Goal: Task Accomplishment & Management: Manage account settings

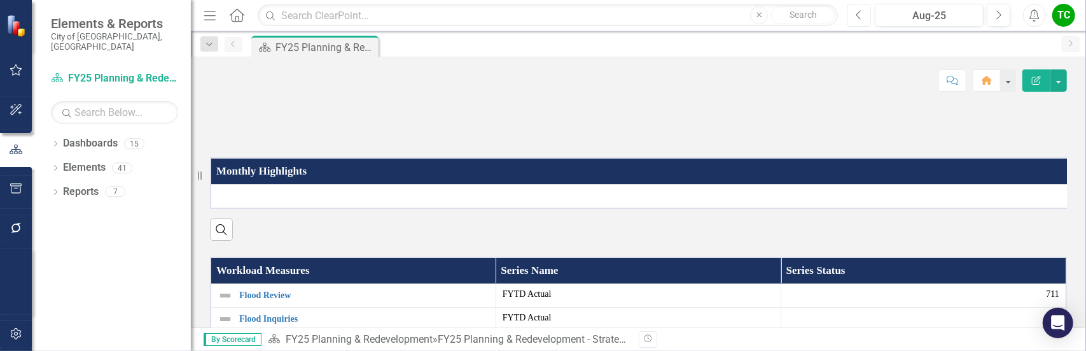
click at [860, 17] on icon "button" at bounding box center [858, 14] width 5 height 9
click at [860, 15] on icon "Previous" at bounding box center [859, 15] width 7 height 11
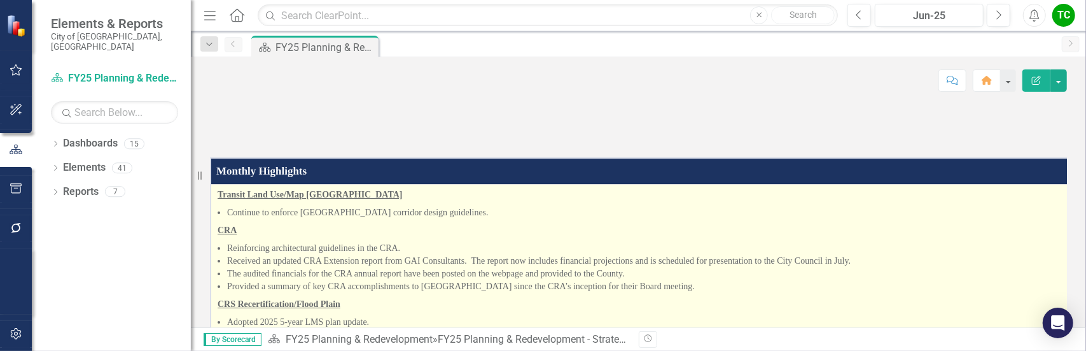
click at [504, 219] on li "Continue to enforce [GEOGRAPHIC_DATA] corridor design guidelines." at bounding box center [644, 212] width 835 height 13
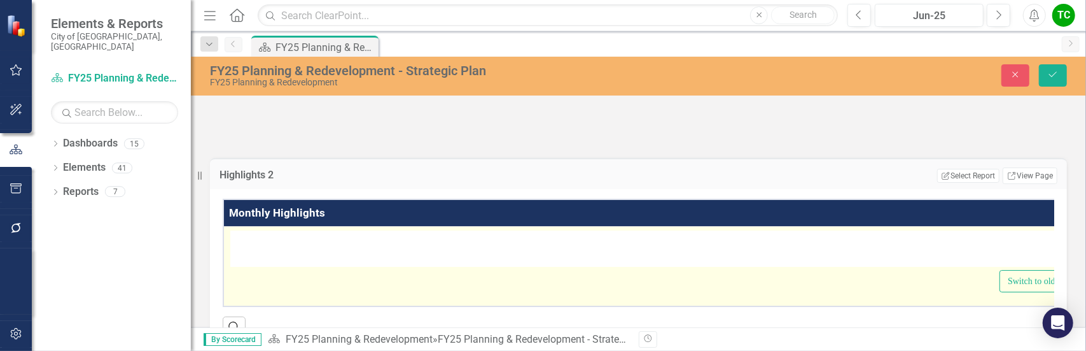
type textarea "<p><strong><u>Transit Land Use/Map Plan &amp; [GEOGRAPHIC_DATA]</u></strong></p…"
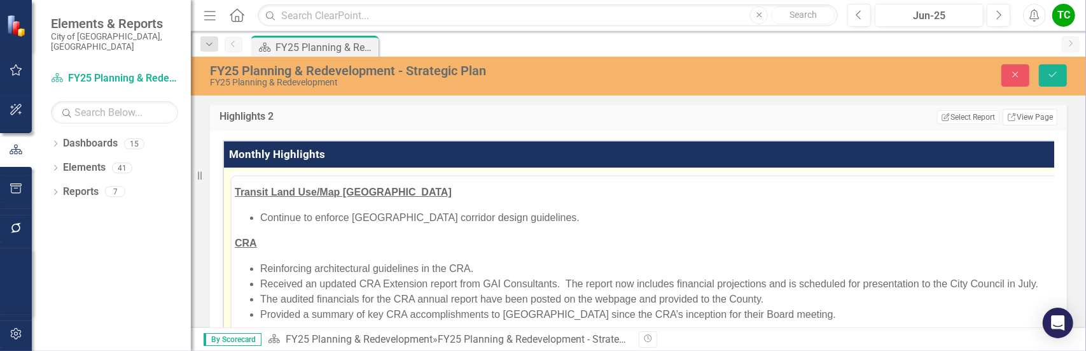
scroll to position [127, 0]
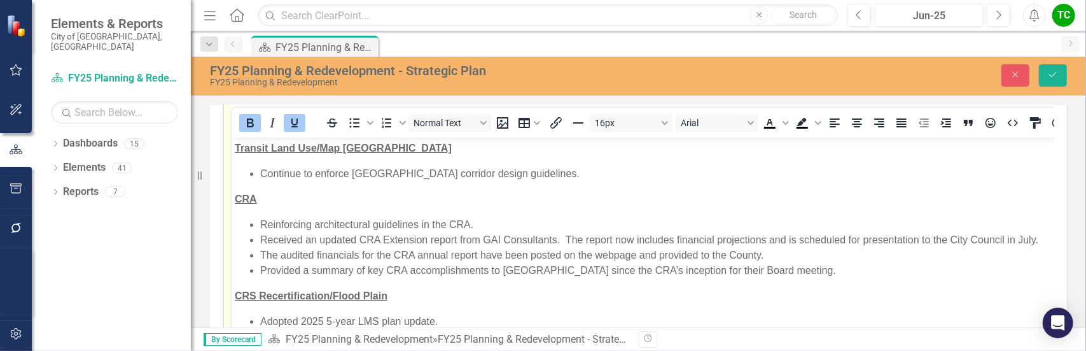
click at [515, 205] on p "CRA" at bounding box center [659, 198] width 850 height 15
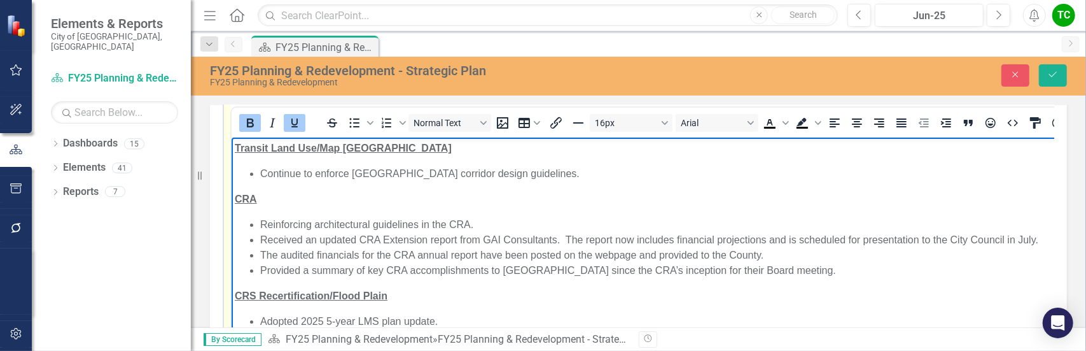
click at [485, 174] on li "Continue to enforce [GEOGRAPHIC_DATA] corridor design guidelines." at bounding box center [672, 172] width 824 height 15
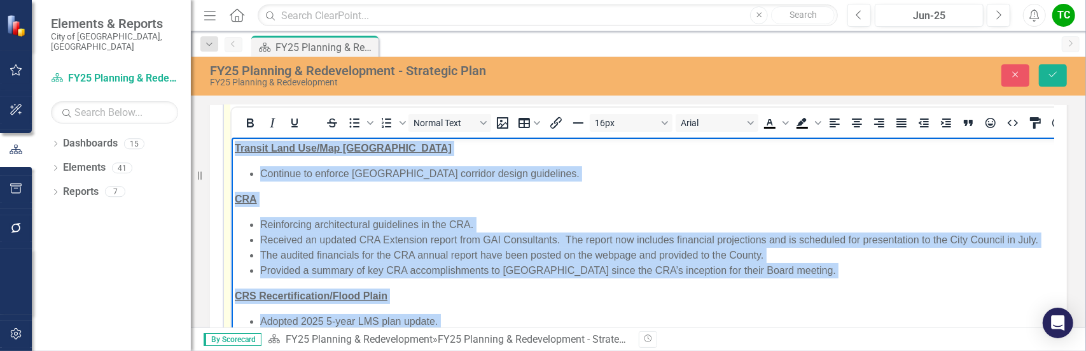
copy body "Loremip Dolo Sit/Ame Cons & Adipi Elit Seddoeiu Temporin ut laboree Dolor Magn …"
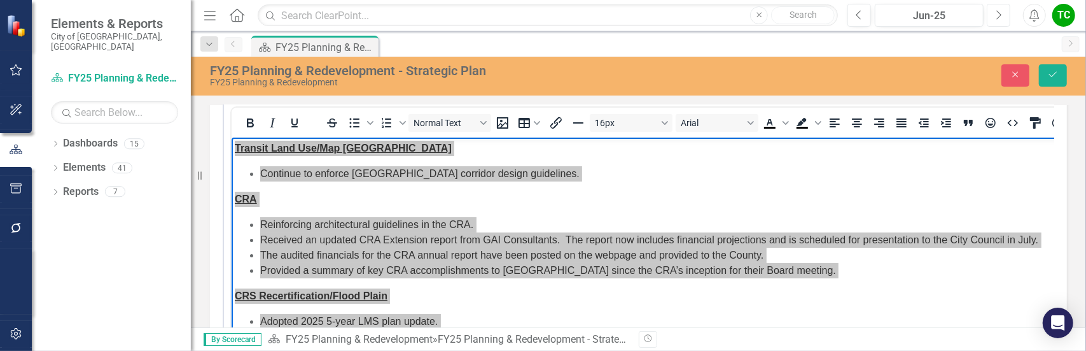
click at [996, 11] on icon "Next" at bounding box center [998, 15] width 7 height 11
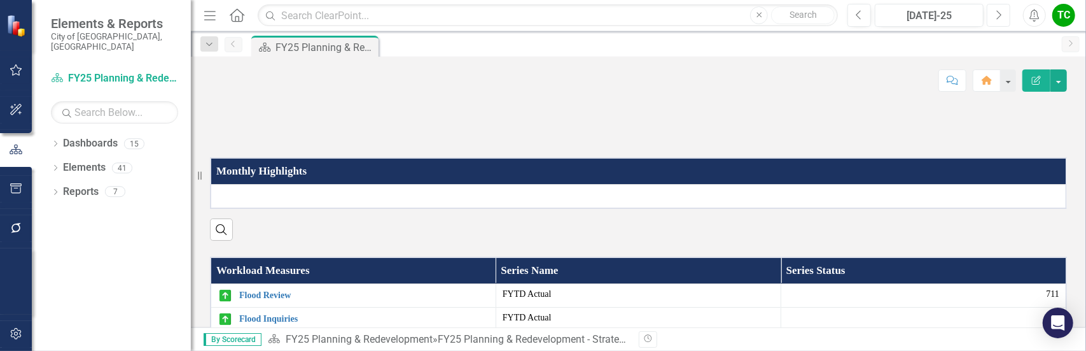
click at [1000, 15] on icon "Next" at bounding box center [998, 15] width 7 height 11
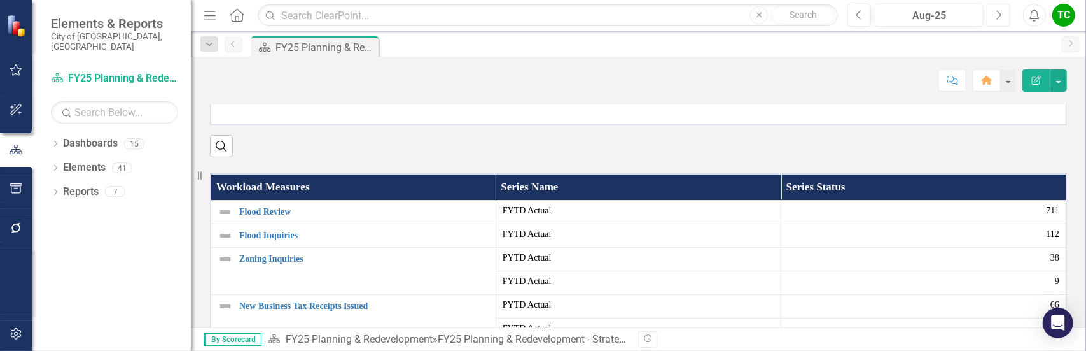
scroll to position [64, 0]
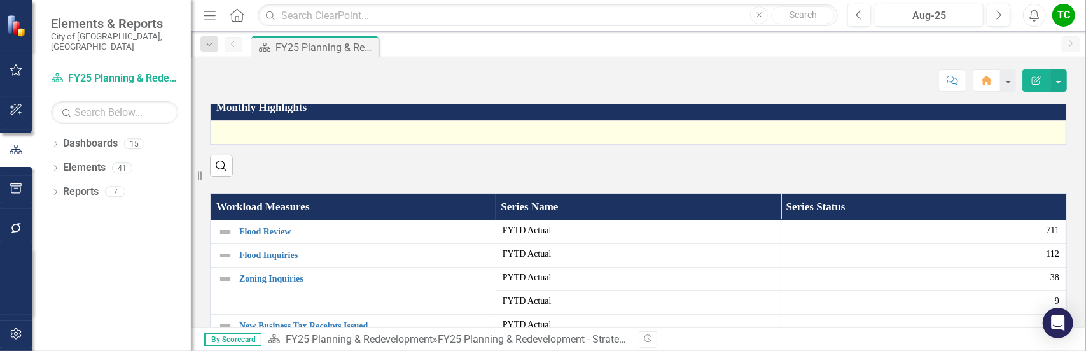
click at [240, 140] on div at bounding box center [639, 132] width 842 height 15
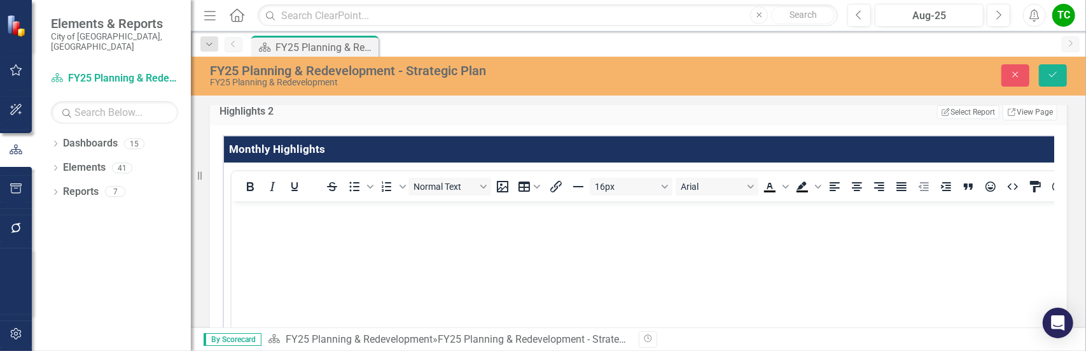
scroll to position [127, 0]
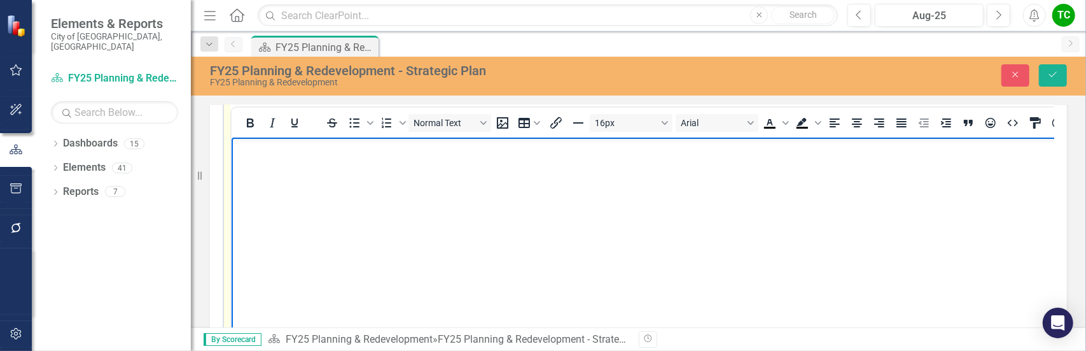
click at [291, 177] on body "Rich Text Area. Press ALT-0 for help." at bounding box center [653, 232] width 845 height 191
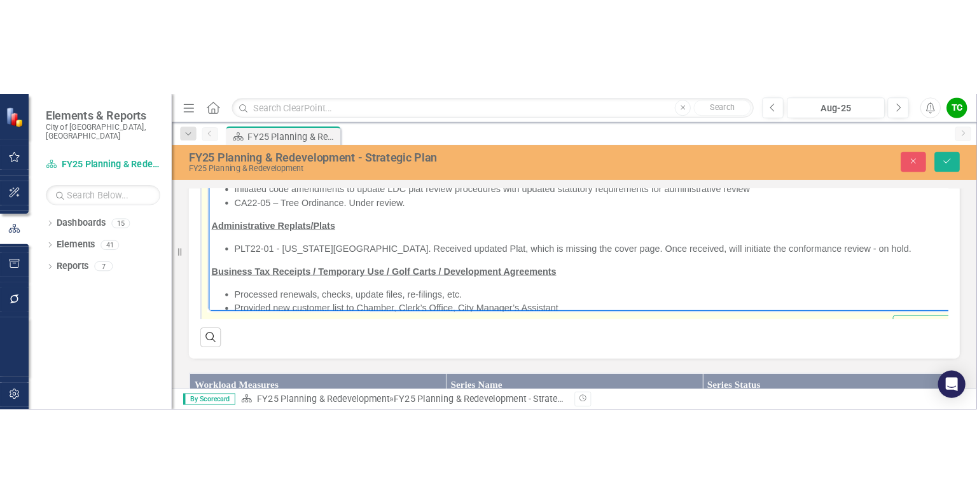
scroll to position [521, 0]
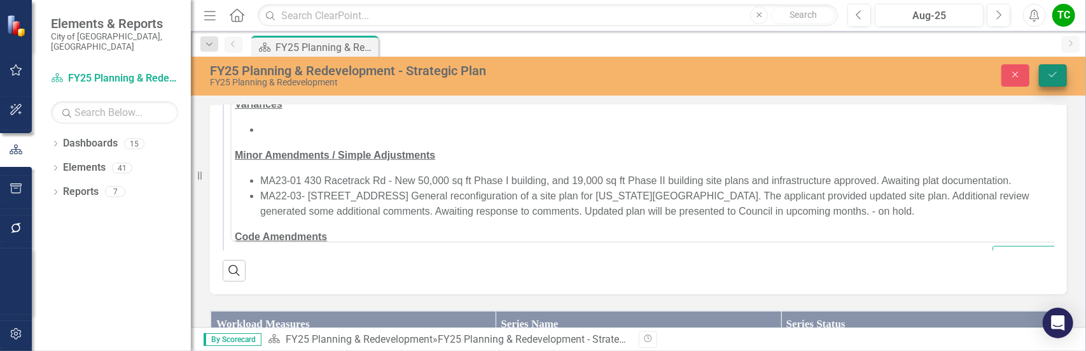
click at [1054, 77] on icon "Save" at bounding box center [1052, 74] width 11 height 9
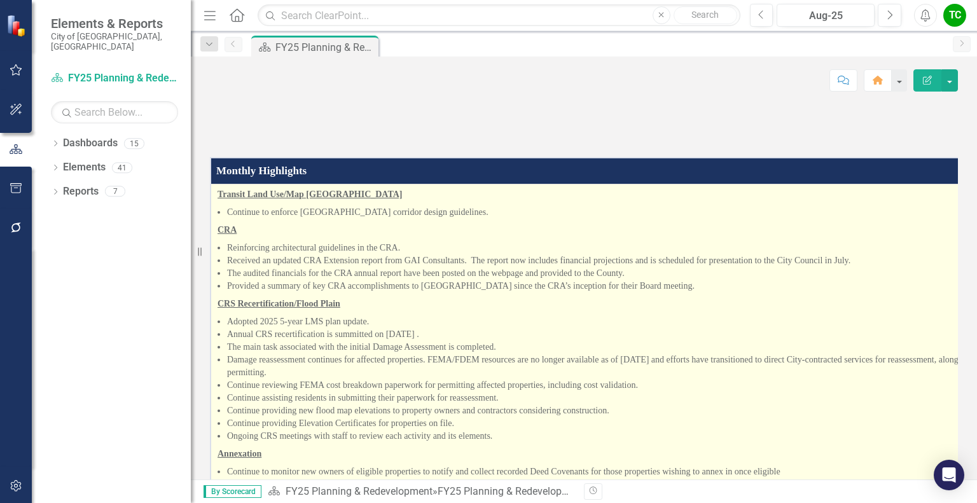
click at [686, 293] on p "Provided a summary of key CRA accomplishments to [GEOGRAPHIC_DATA] since the CR…" at bounding box center [653, 286] width 852 height 13
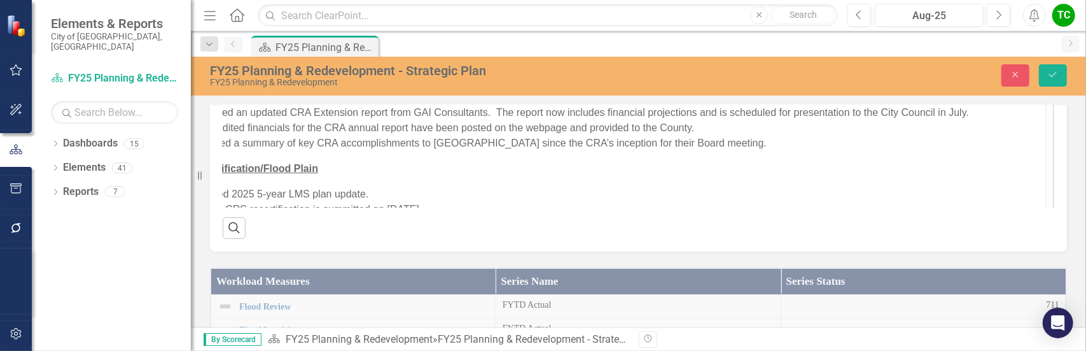
scroll to position [0, 88]
drag, startPoint x: 940, startPoint y: 288, endPoint x: 881, endPoint y: 188, distance: 116.1
click at [965, 109] on li "Received an updated CRA Extension report from GAI Consultants. The report now i…" at bounding box center [615, 111] width 851 height 15
drag, startPoint x: 496, startPoint y: 112, endPoint x: 422, endPoint y: 111, distance: 73.2
click at [422, 111] on li "Received an updated CRA Extension report from GAI Consultants. The report now i…" at bounding box center [615, 111] width 851 height 15
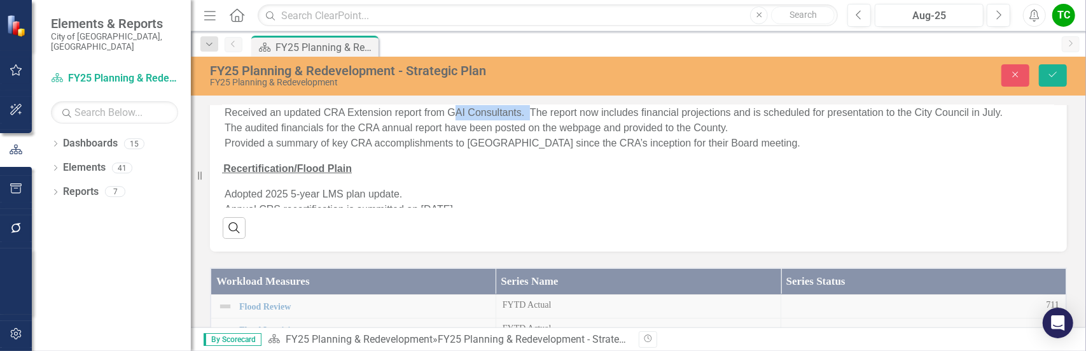
scroll to position [0, 0]
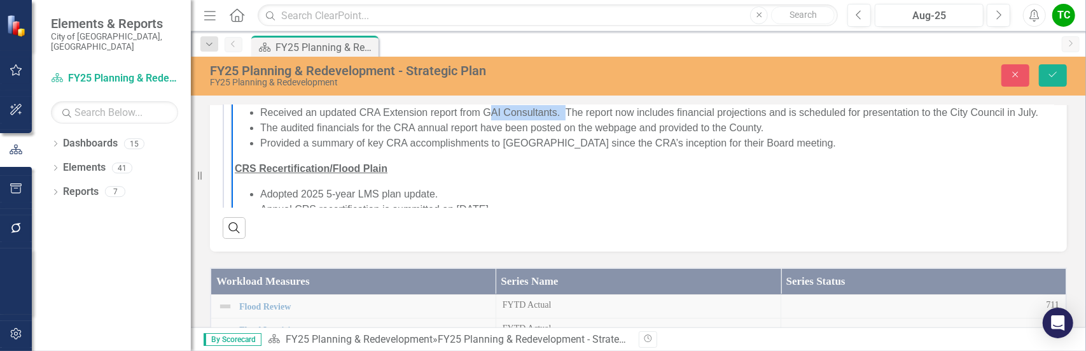
drag, startPoint x: 428, startPoint y: 291, endPoint x: 125, endPoint y: 162, distance: 329.2
click at [563, 112] on li "Received an updated CRA Extension report from GAI Consultants. The report now i…" at bounding box center [685, 111] width 851 height 15
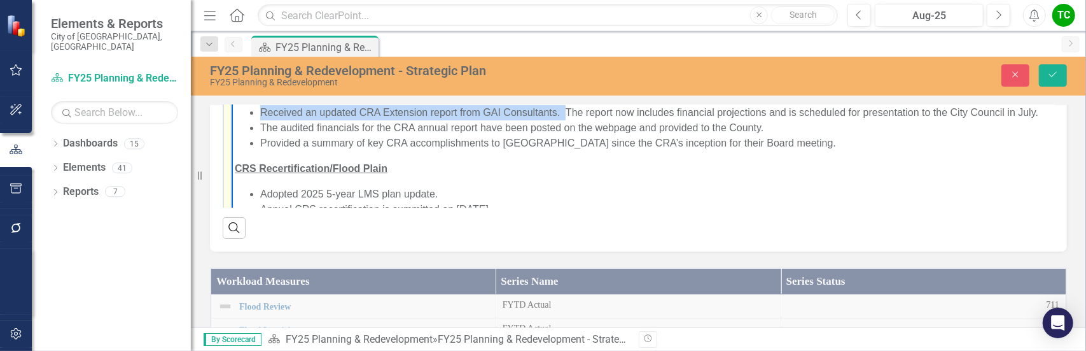
drag, startPoint x: 566, startPoint y: 112, endPoint x: 262, endPoint y: 109, distance: 303.5
click at [262, 109] on li "Received an updated CRA Extension report from GAI Consultants. The report now i…" at bounding box center [685, 111] width 851 height 15
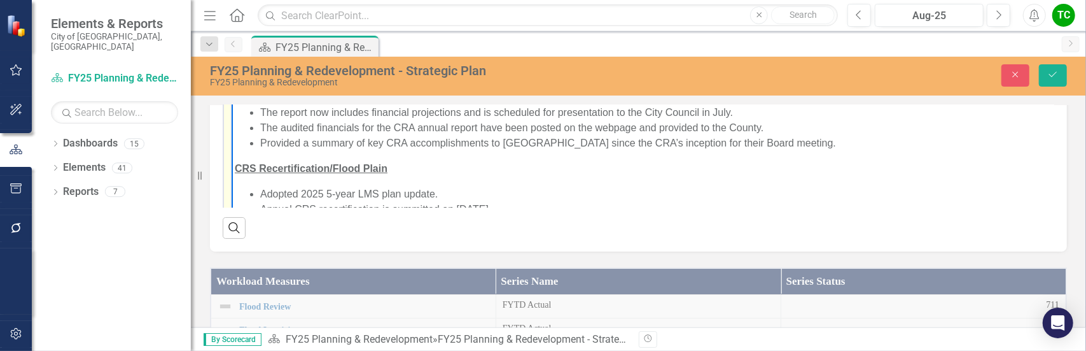
click at [280, 111] on li "The report now includes financial projections and is scheduled for presentation…" at bounding box center [686, 111] width 852 height 15
click at [424, 115] on li "The final CRA feasibility of extention report now includes financial projection…" at bounding box center [711, 111] width 902 height 15
click at [417, 115] on li "The final CRA feasibility of extention report now includes financial projection…" at bounding box center [711, 111] width 902 height 15
click at [456, 111] on li "The final CRA feasibility of extension report now includes financial projection…" at bounding box center [711, 111] width 903 height 15
click at [428, 115] on li "The final CRA feasibility of extension report now includes financial projection…" at bounding box center [711, 111] width 903 height 15
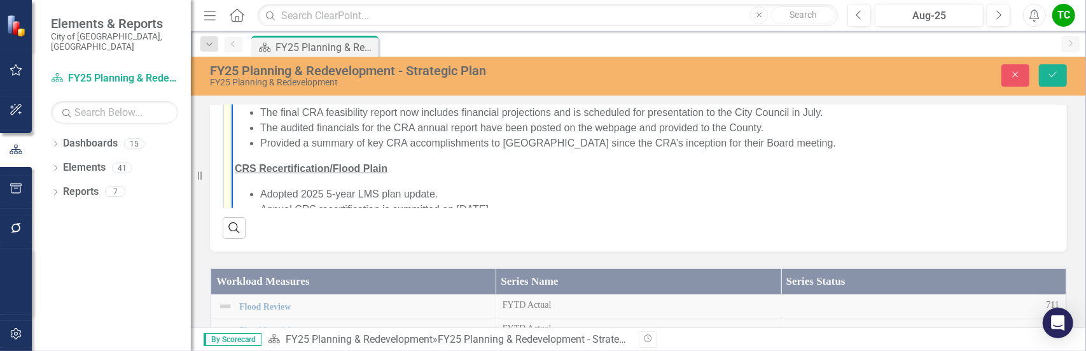
click at [400, 112] on li "The final CRA feasibility report now includes financial projections and is sche…" at bounding box center [720, 111] width 920 height 15
click at [482, 113] on li "The final CRA feasibility report was presented to Council. The report included …" at bounding box center [759, 111] width 998 height 15
click at [1010, 113] on li "The final CRA feasibility report was presented to the City Council. The report …" at bounding box center [764, 111] width 1009 height 15
click at [550, 115] on li "The final CRA feasibility report was presented to the City Council. The report …" at bounding box center [797, 111] width 1074 height 15
click at [1054, 74] on icon "Save" at bounding box center [1052, 74] width 11 height 9
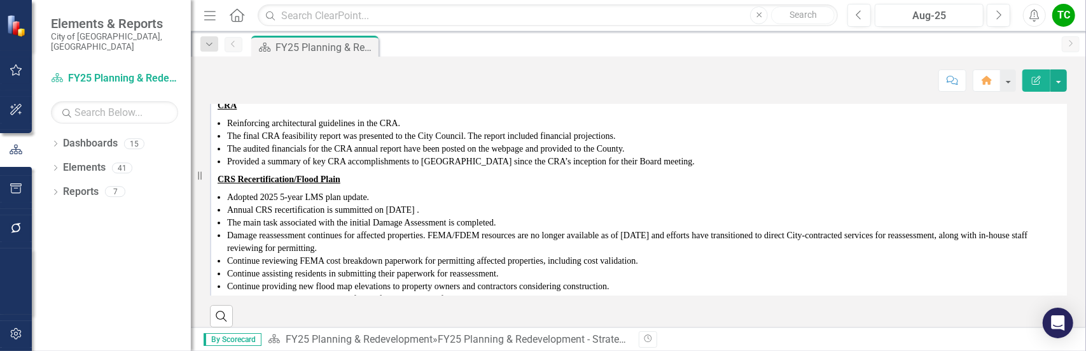
scroll to position [127, 0]
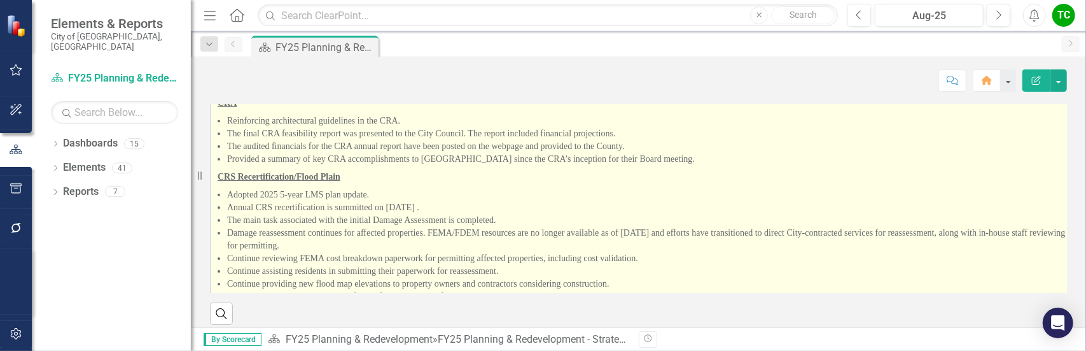
click at [472, 140] on li "The final CRA feasibility report was presented to the City Council. The report …" at bounding box center [649, 133] width 844 height 13
click at [472, 140] on li "The final CRA feasibility report was presented to the City Council. The report …" at bounding box center [651, 133] width 848 height 13
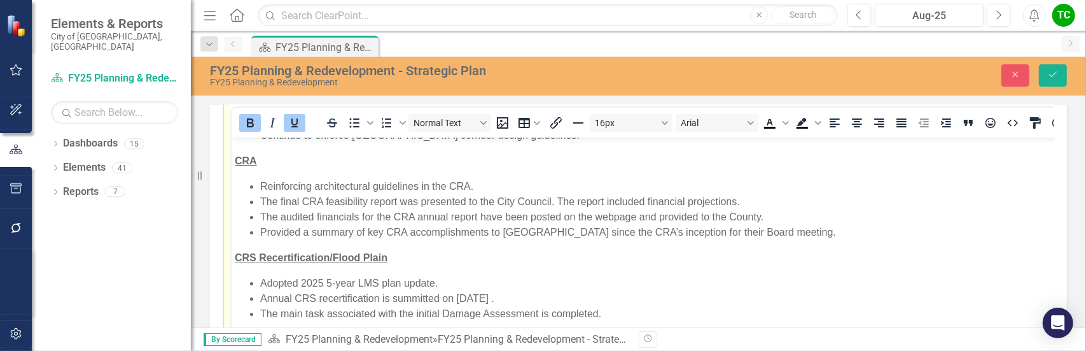
scroll to position [64, 0]
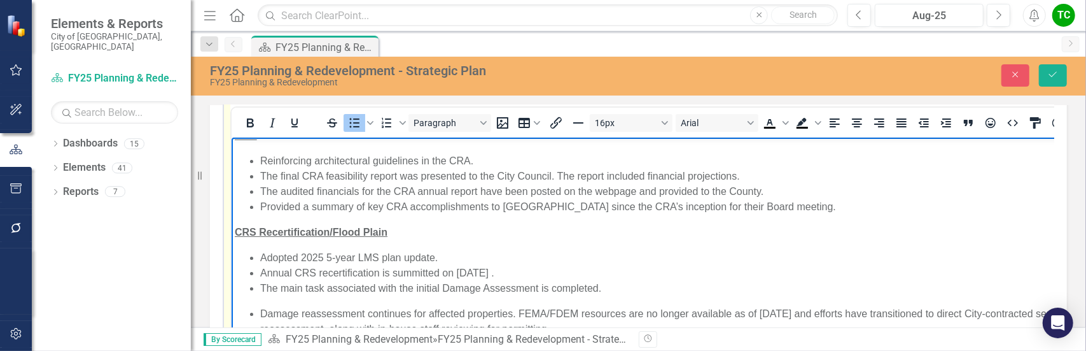
click at [769, 178] on li "The final CRA feasibility report was presented to the City Council. The report …" at bounding box center [675, 175] width 831 height 15
click at [739, 177] on li "The final CRA feasibility report was presented to the City Council. The report …" at bounding box center [675, 175] width 831 height 15
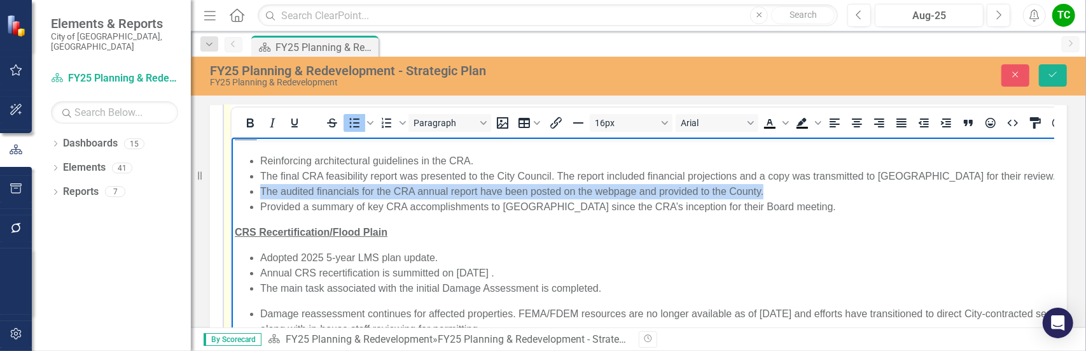
drag, startPoint x: 767, startPoint y: 188, endPoint x: 254, endPoint y: 184, distance: 512.8
click at [254, 184] on ul "Reinforcing architectural guidelines in the CRA. The final CRA feasibility repo…" at bounding box center [704, 183] width 940 height 61
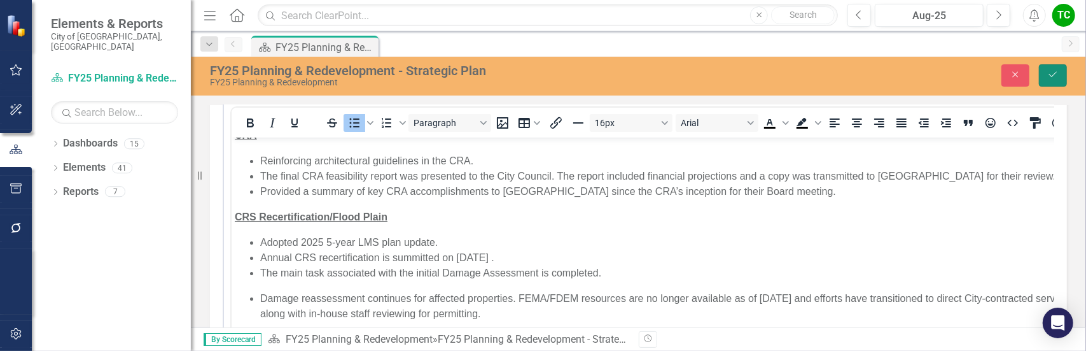
click at [1048, 76] on icon "Save" at bounding box center [1052, 74] width 11 height 9
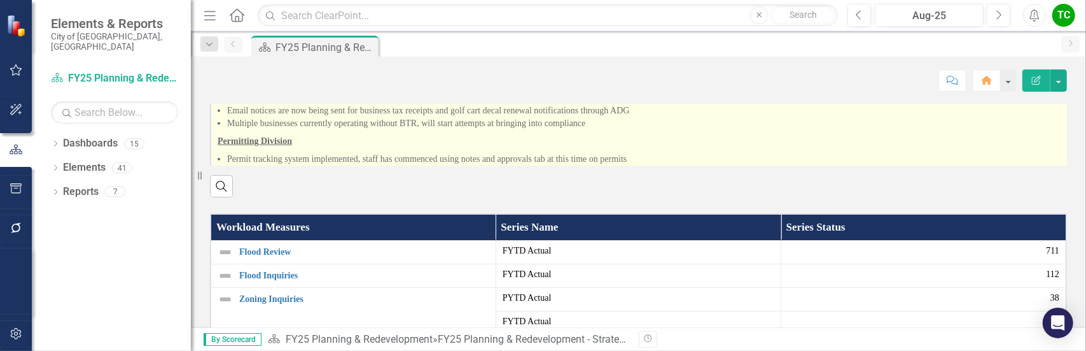
scroll to position [663, 0]
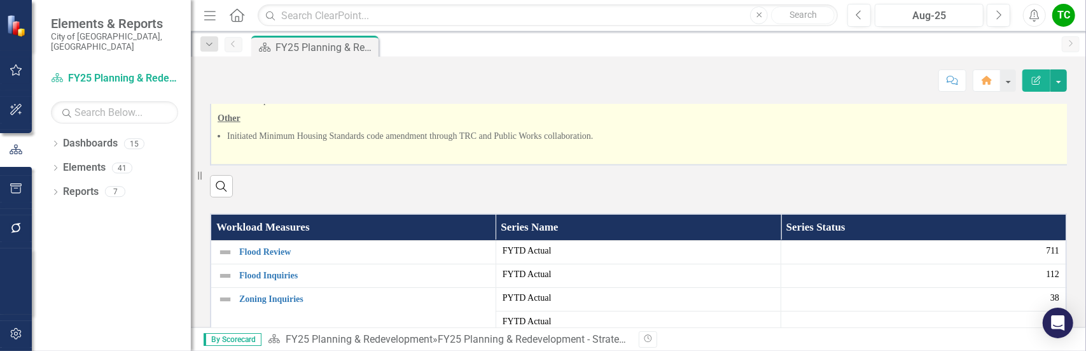
click at [398, 94] on li "Follow up on properties and working with owners to bring their properties into …" at bounding box center [649, 87] width 845 height 13
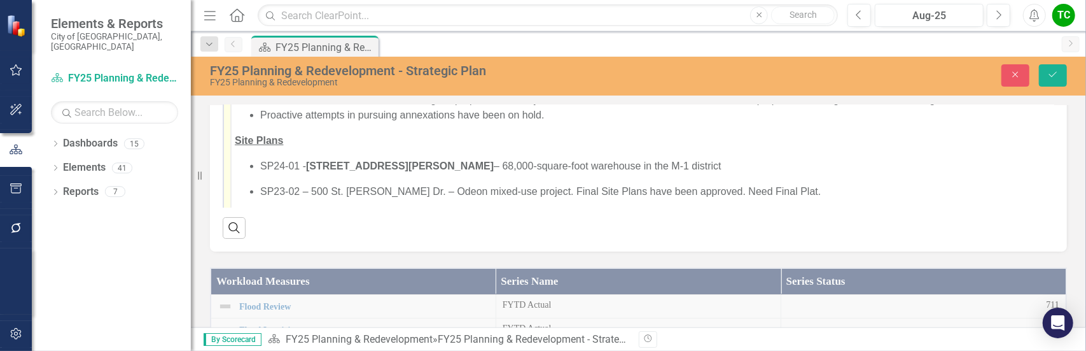
scroll to position [382, 0]
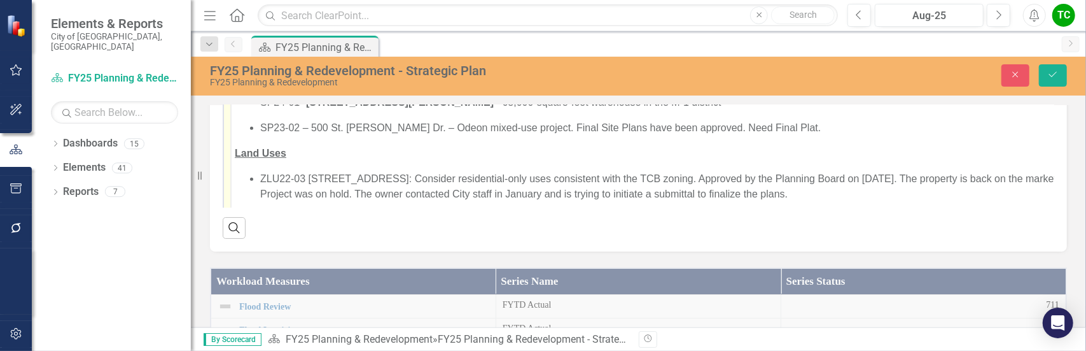
click at [667, 107] on p "SP24-01 - [STREET_ADDRESS][PERSON_NAME] – 68,000-square-foot warehouse in the M…" at bounding box center [674, 101] width 828 height 15
click at [713, 127] on li "SP23-02 – 500 St. [PERSON_NAME] Dr. – Odeon mixed-use project. Final Site Plans…" at bounding box center [688, 127] width 856 height 15
click at [733, 129] on li "SP23-02 – 500 St. [PERSON_NAME] Dr. – Odeon mixed-use project. Final Site Plans…" at bounding box center [691, 127] width 863 height 15
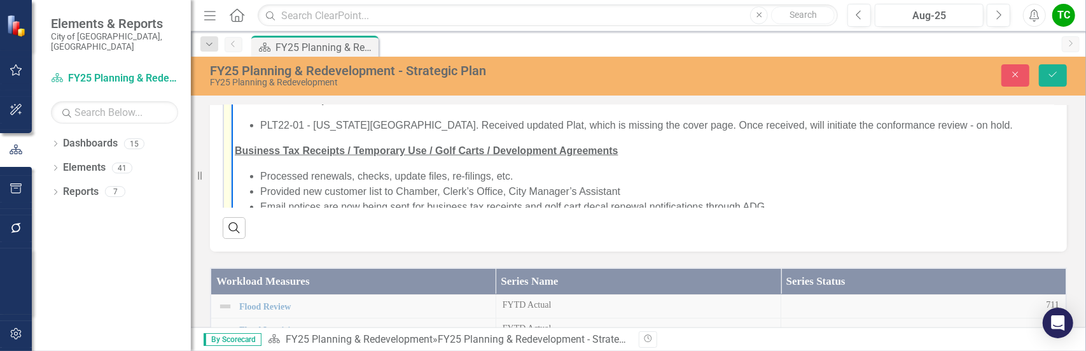
scroll to position [763, 0]
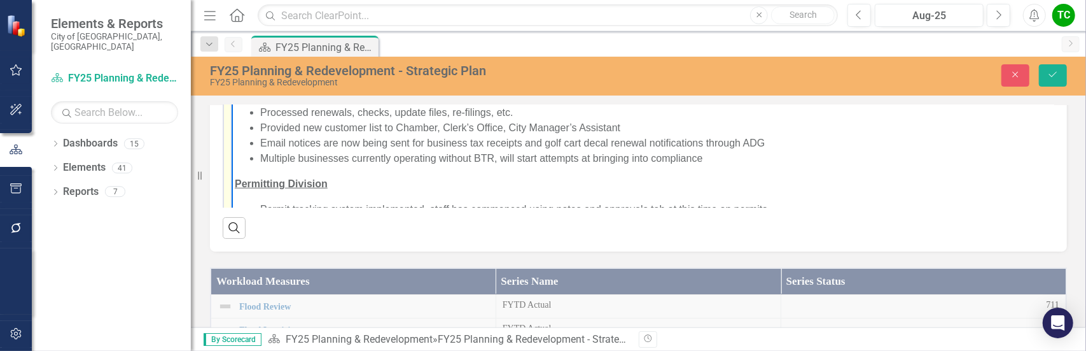
click at [961, 62] on li "PLT22-01 - [US_STATE][GEOGRAPHIC_DATA]. Received updated Plat, which is missing…" at bounding box center [704, 60] width 888 height 15
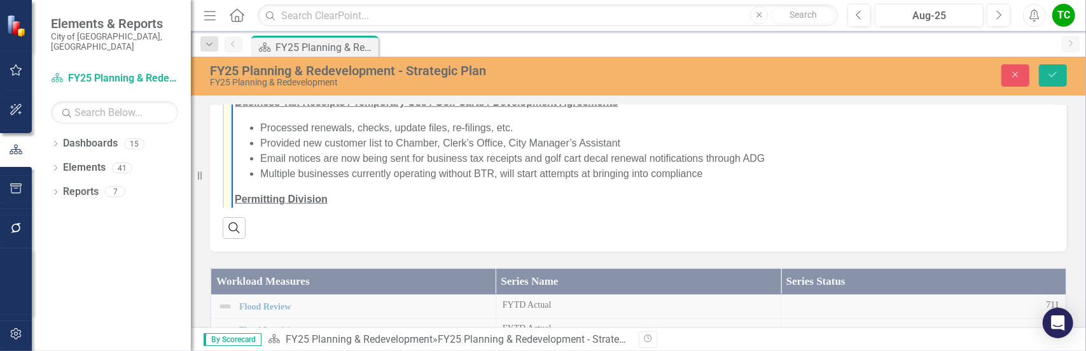
click at [1054, 72] on icon "Save" at bounding box center [1052, 74] width 11 height 9
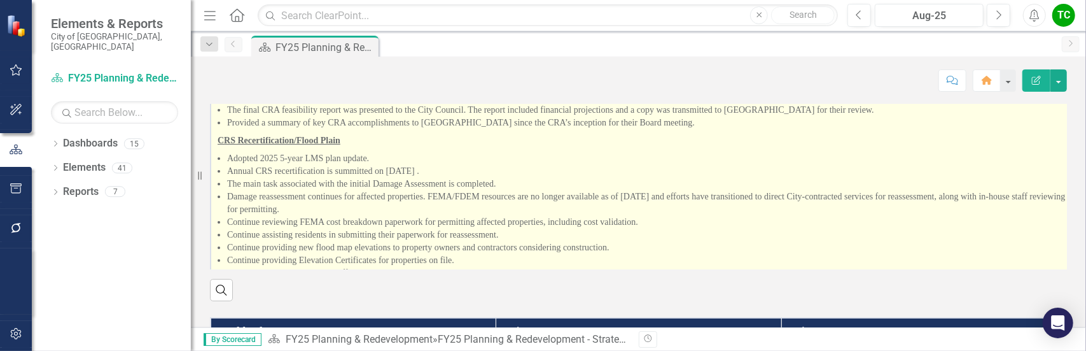
scroll to position [254, 0]
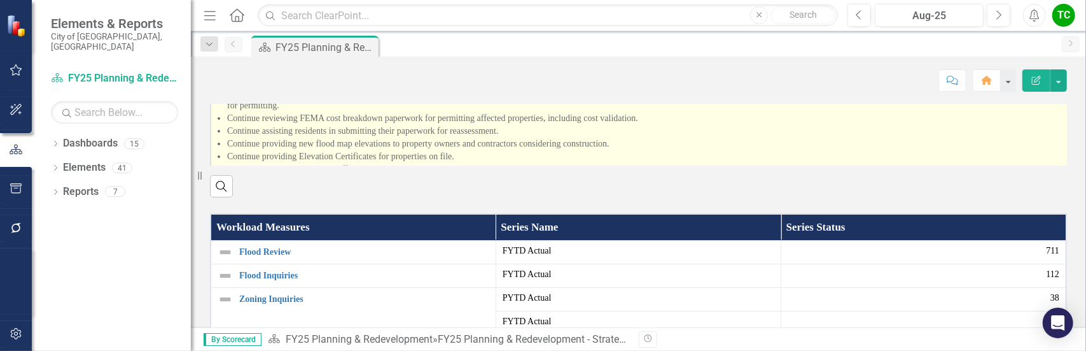
click at [606, 74] on li "Annual CRS recertification is summitted on [DATE] ." at bounding box center [647, 67] width 840 height 13
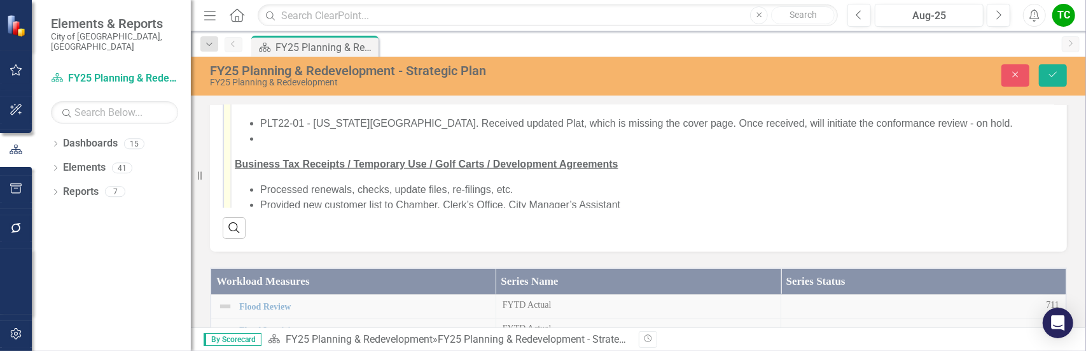
scroll to position [700, 0]
click at [274, 140] on li "Rich Text Area. Press ALT-0 for help." at bounding box center [671, 139] width 823 height 15
click at [283, 139] on li "Rich Text Area. Press ALT-0 for help." at bounding box center [671, 139] width 823 height 15
click at [319, 140] on li "PLT23-04 -" at bounding box center [688, 139] width 856 height 15
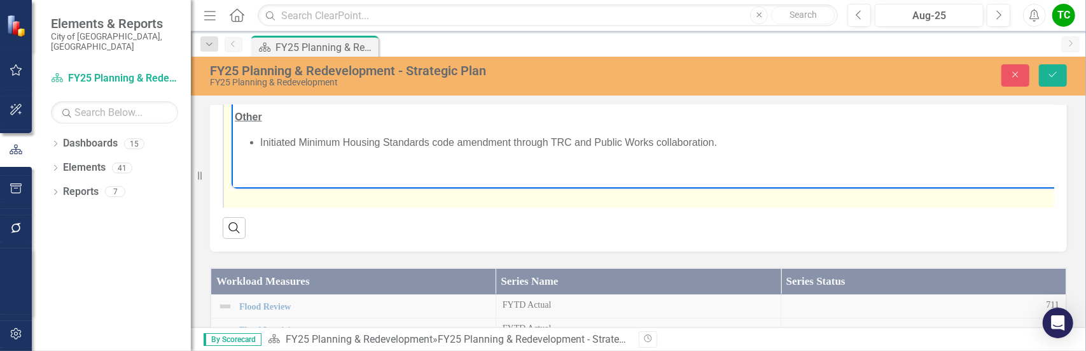
scroll to position [64, 0]
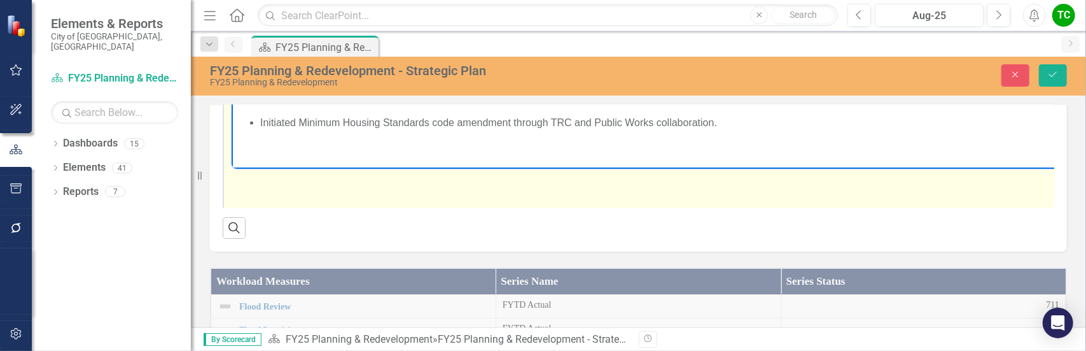
click at [732, 123] on li "Initiated Minimum Housing Standards code amendment through TRC and Public Works…" at bounding box center [708, 122] width 897 height 15
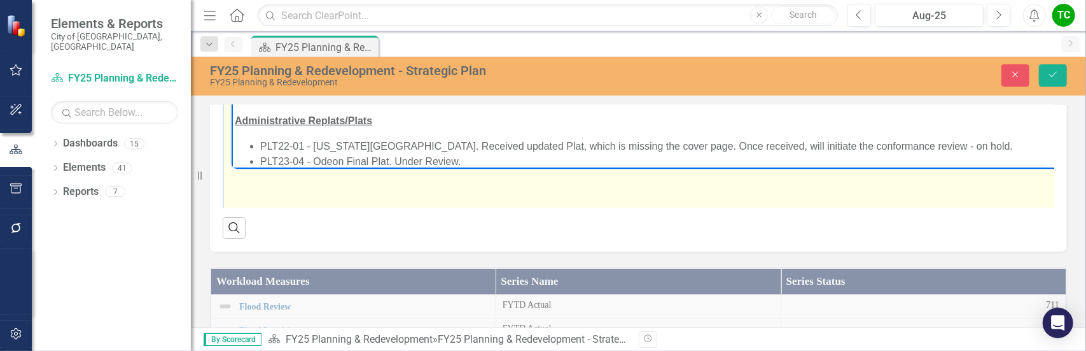
scroll to position [611, 0]
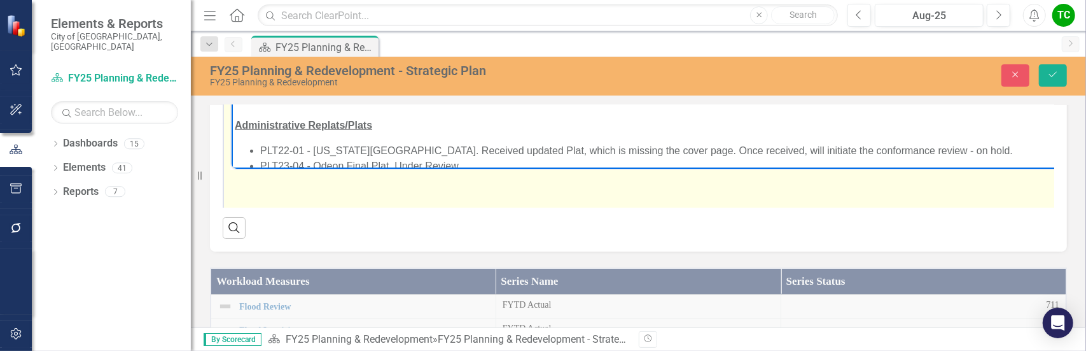
click at [838, 87] on li "Initiated code amendments to update LDC plat review procedures with updated sta…" at bounding box center [722, 84] width 925 height 15
click at [258, 87] on ul "Initiated code amendments to update LDC plat review procedures with updated sta…" at bounding box center [709, 92] width 950 height 31
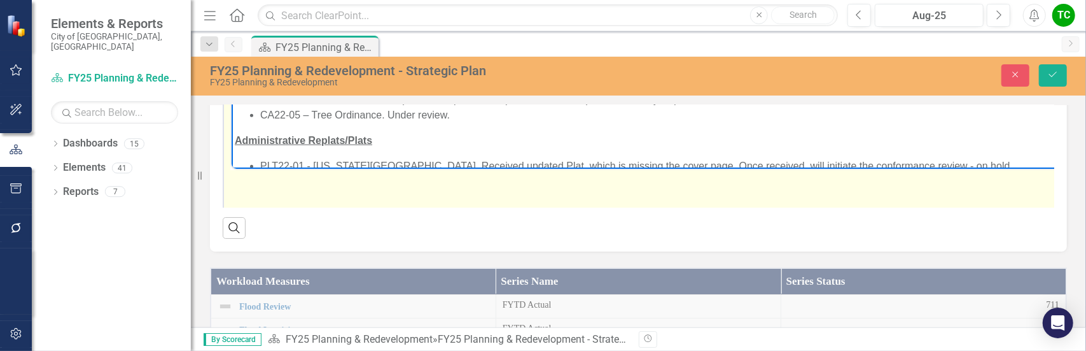
click at [278, 80] on li "Rich Text Area. Press ALT-0 for help." at bounding box center [723, 84] width 926 height 15
click at [268, 81] on li "Rich Text Area. Press ALT-0 for help." at bounding box center [723, 84] width 926 height 15
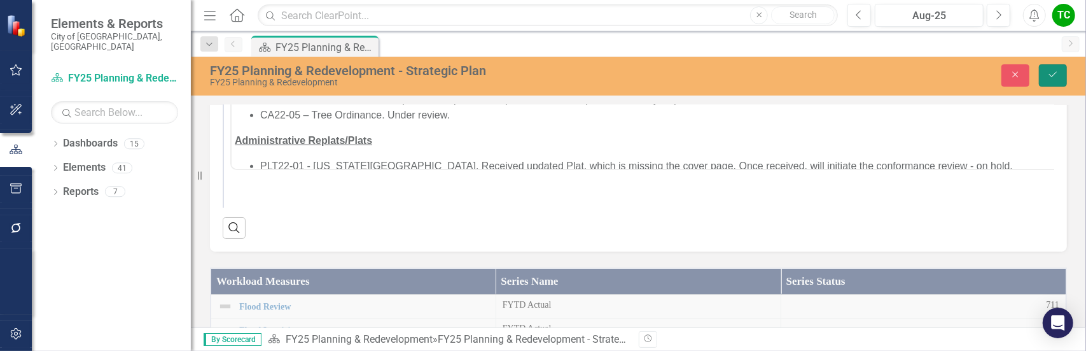
click at [1055, 70] on icon "Save" at bounding box center [1052, 74] width 11 height 9
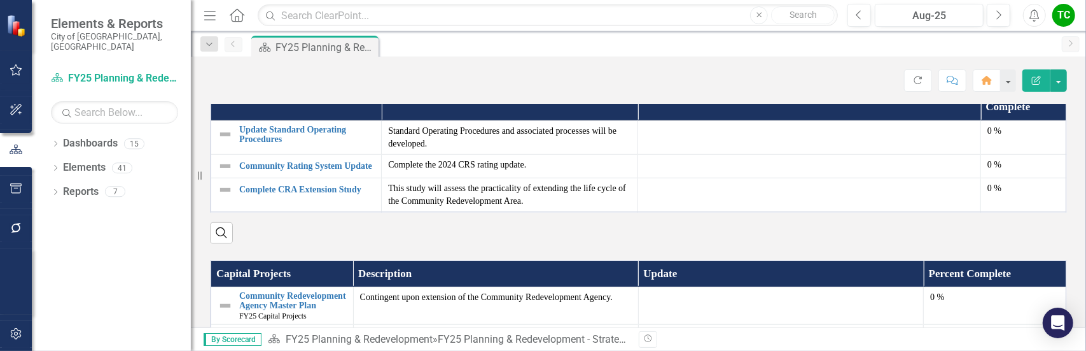
scroll to position [892, 0]
